Goal: Find specific page/section: Find specific page/section

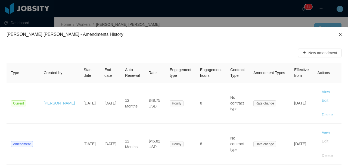
scroll to position [0, 285]
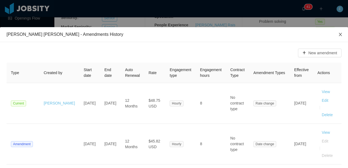
click at [334, 38] on span "Close" at bounding box center [340, 34] width 15 height 15
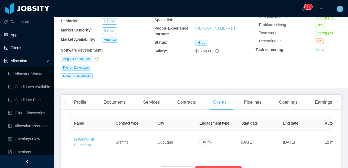
scroll to position [0, 0]
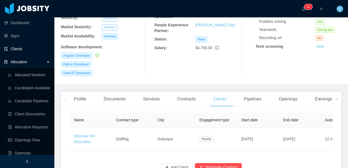
click at [19, 51] on link "Clients" at bounding box center [27, 49] width 46 height 11
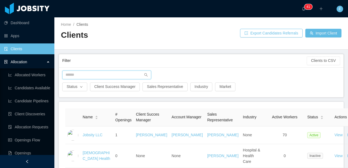
click at [100, 73] on input "text" at bounding box center [106, 75] width 89 height 9
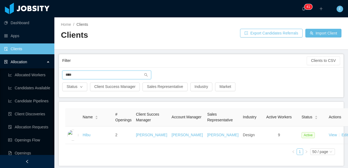
type input "****"
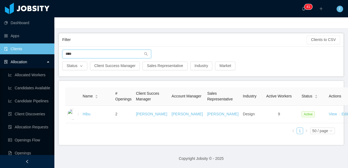
scroll to position [27, 0]
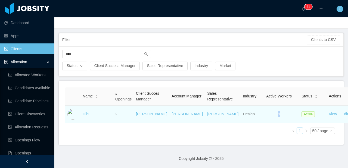
drag, startPoint x: 255, startPoint y: 114, endPoint x: 239, endPoint y: 119, distance: 16.7
click at [259, 114] on td "9" at bounding box center [279, 115] width 41 height 18
click at [259, 119] on td "9" at bounding box center [279, 115] width 41 height 18
drag, startPoint x: 250, startPoint y: 115, endPoint x: 241, endPoint y: 116, distance: 8.5
click at [259, 115] on td "9" at bounding box center [279, 115] width 41 height 18
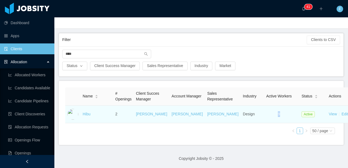
click at [259, 116] on td "9" at bounding box center [279, 115] width 41 height 18
click at [84, 115] on link "Hibu" at bounding box center [87, 114] width 8 height 4
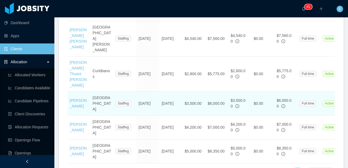
scroll to position [323, 0]
